Goal: Transaction & Acquisition: Purchase product/service

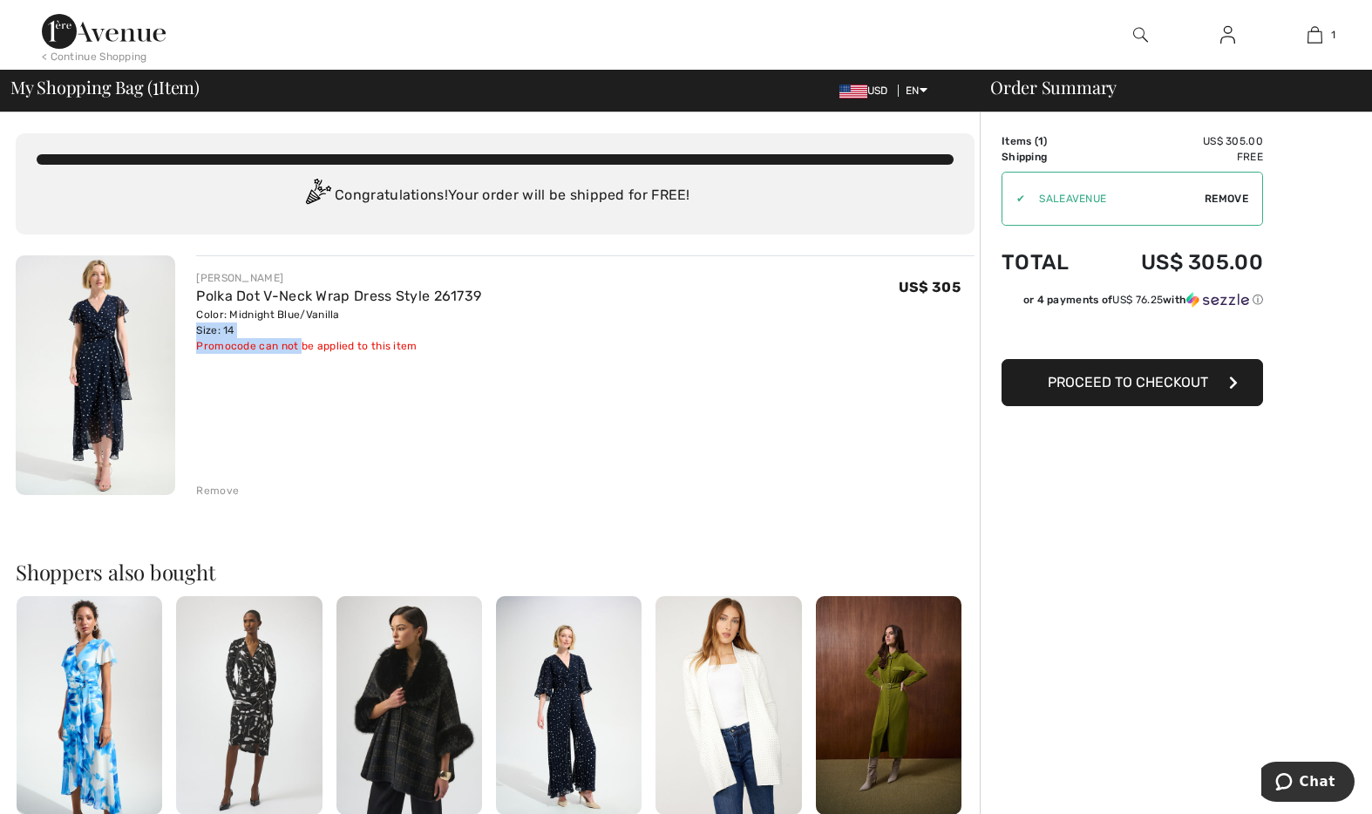
drag, startPoint x: 283, startPoint y: 338, endPoint x: 302, endPoint y: 391, distance: 56.2
click at [302, 391] on div "[PERSON_NAME] Polka Dot V-Neck Wrap Dress Style 261739 Color: Midnight Blue/Van…" at bounding box center [585, 376] width 778 height 243
drag, startPoint x: 302, startPoint y: 390, endPoint x: 313, endPoint y: 379, distance: 15.4
click at [313, 379] on div "[PERSON_NAME] Polka Dot V-Neck Wrap Dress Style 261739 Color: Midnight Blue/Van…" at bounding box center [585, 376] width 778 height 243
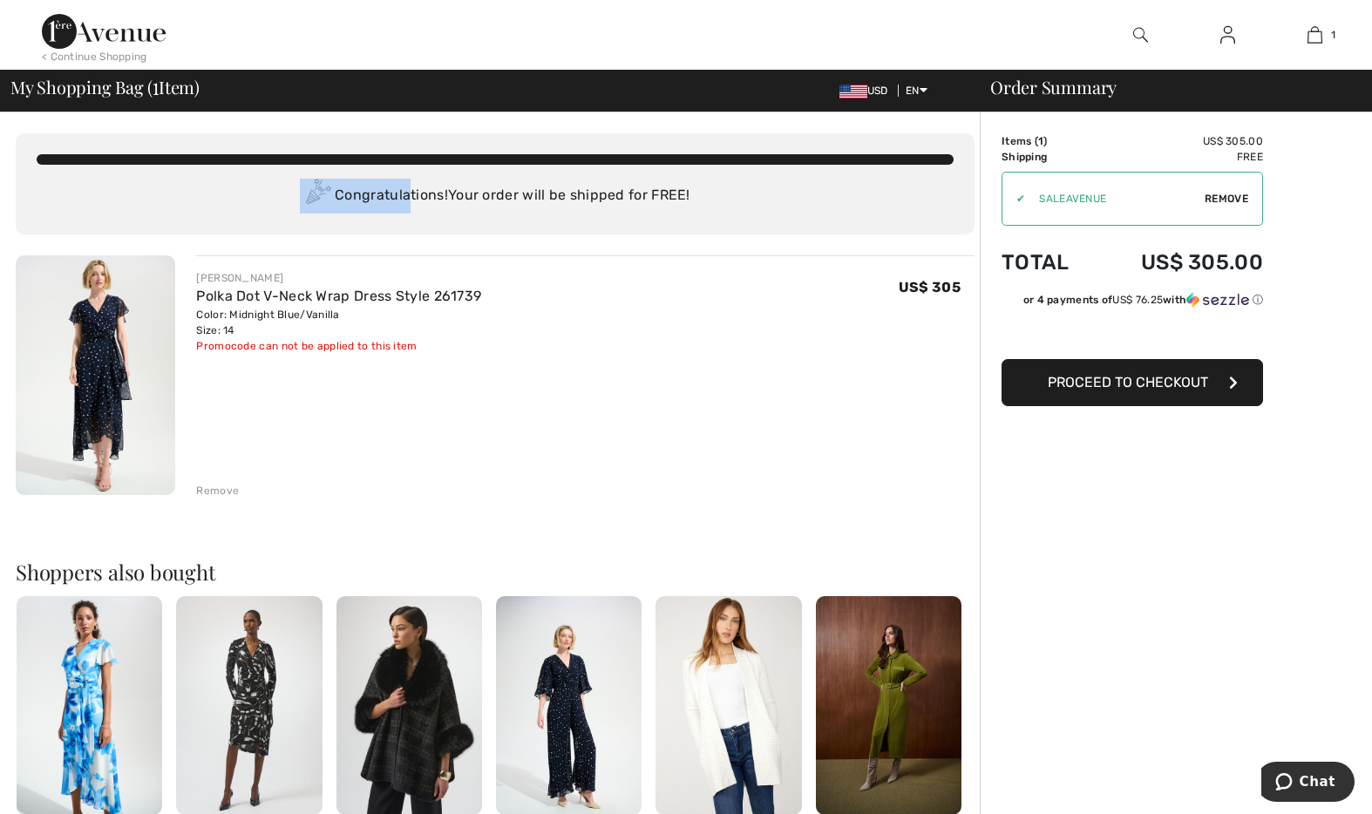
drag, startPoint x: 408, startPoint y: 201, endPoint x: 248, endPoint y: 201, distance: 160.4
click at [248, 201] on div "Congratulations! Your order will be shipped for FREE!" at bounding box center [495, 196] width 917 height 35
